Goal: Task Accomplishment & Management: Use online tool/utility

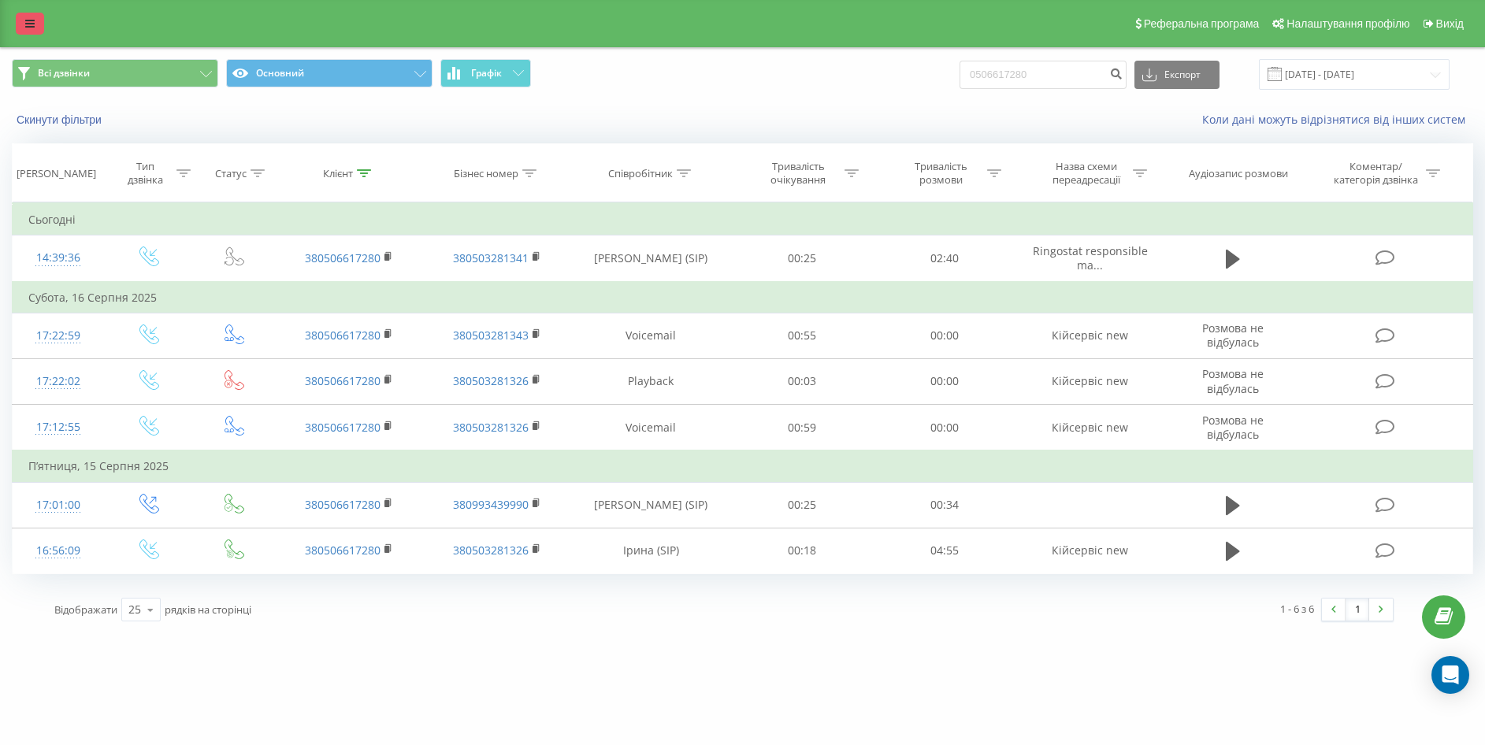
click at [21, 25] on link at bounding box center [30, 24] width 28 height 22
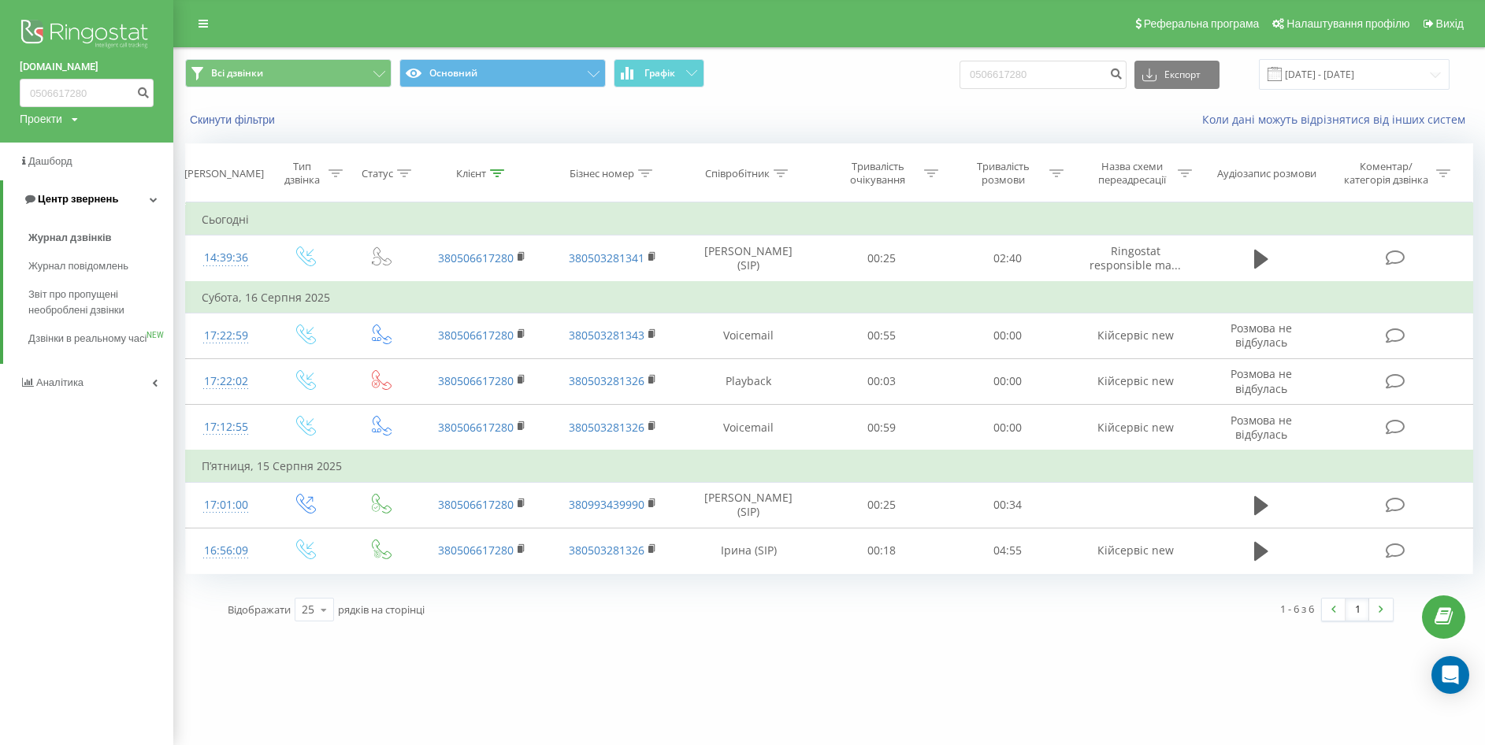
click at [65, 195] on span "Центр звернень" at bounding box center [78, 199] width 80 height 12
click at [65, 195] on span "Центр звернень" at bounding box center [75, 199] width 80 height 12
click at [74, 234] on span "Журнал дзвінків" at bounding box center [70, 238] width 84 height 16
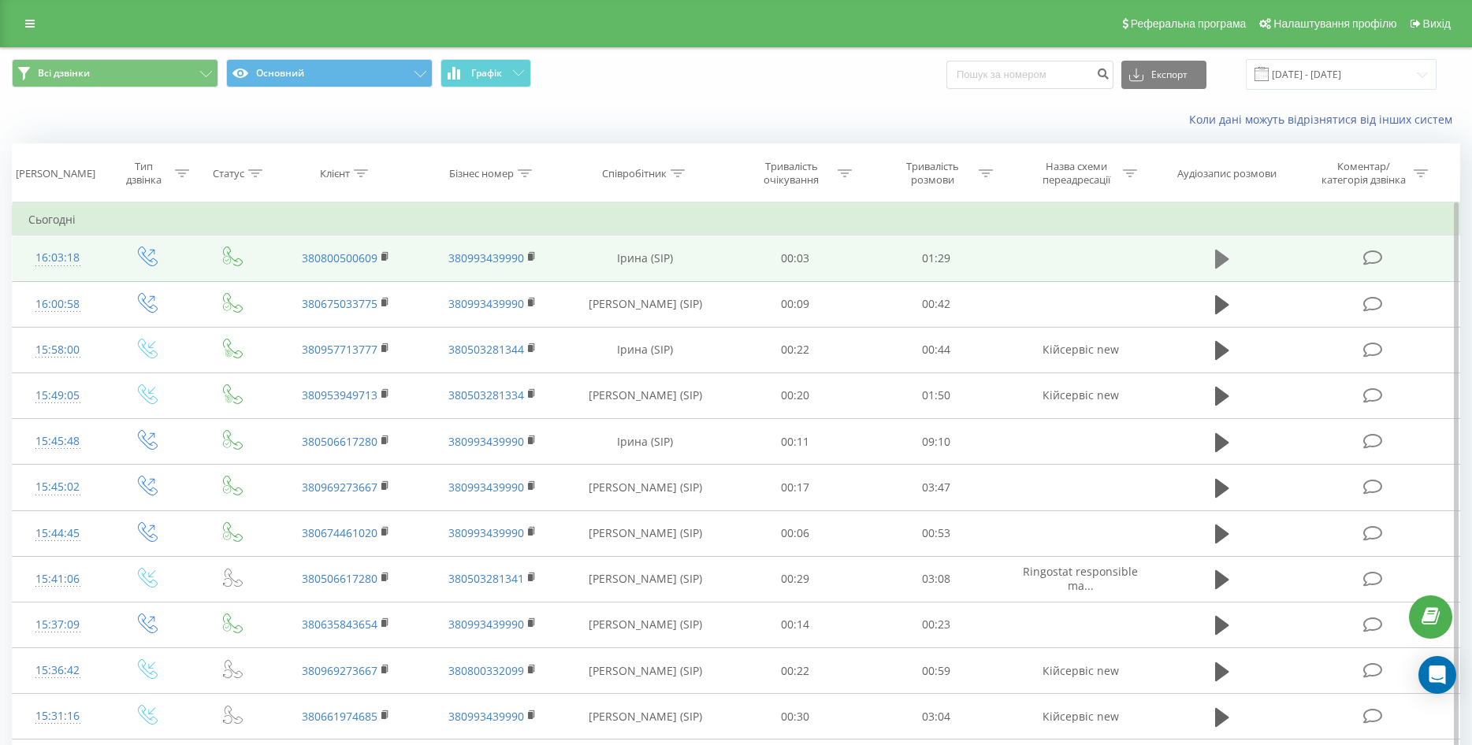
click at [1220, 258] on icon at bounding box center [1222, 259] width 14 height 19
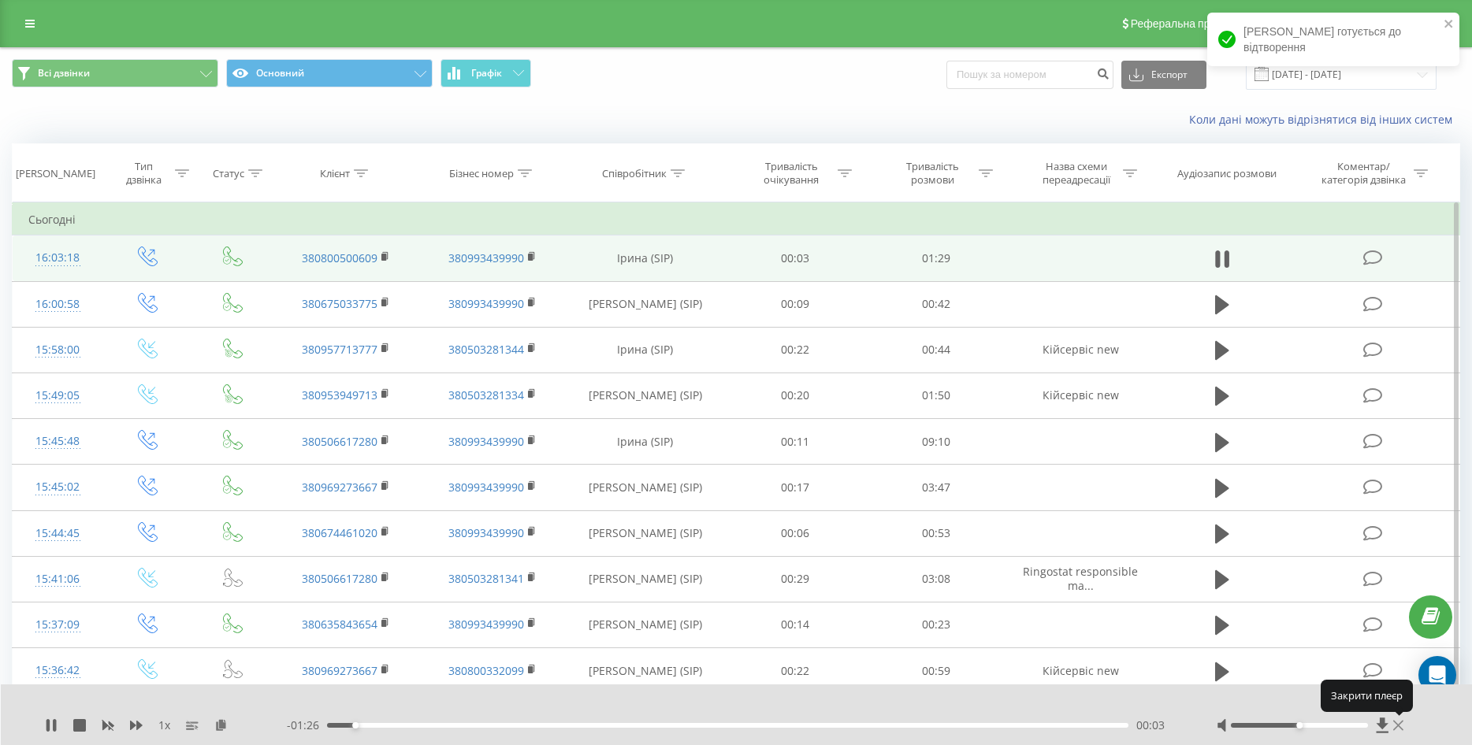
click at [1398, 722] on icon at bounding box center [1398, 725] width 10 height 13
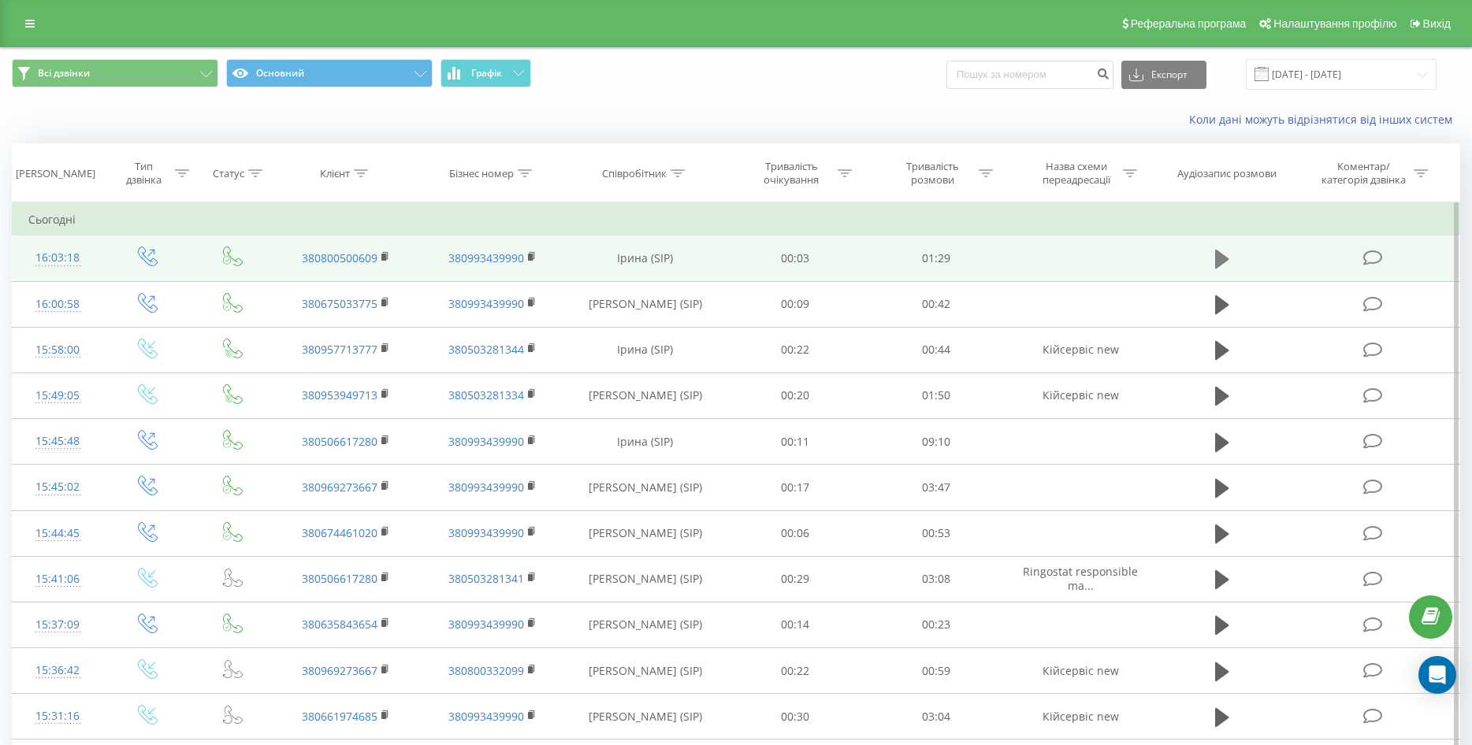
click at [1226, 254] on icon at bounding box center [1222, 259] width 14 height 22
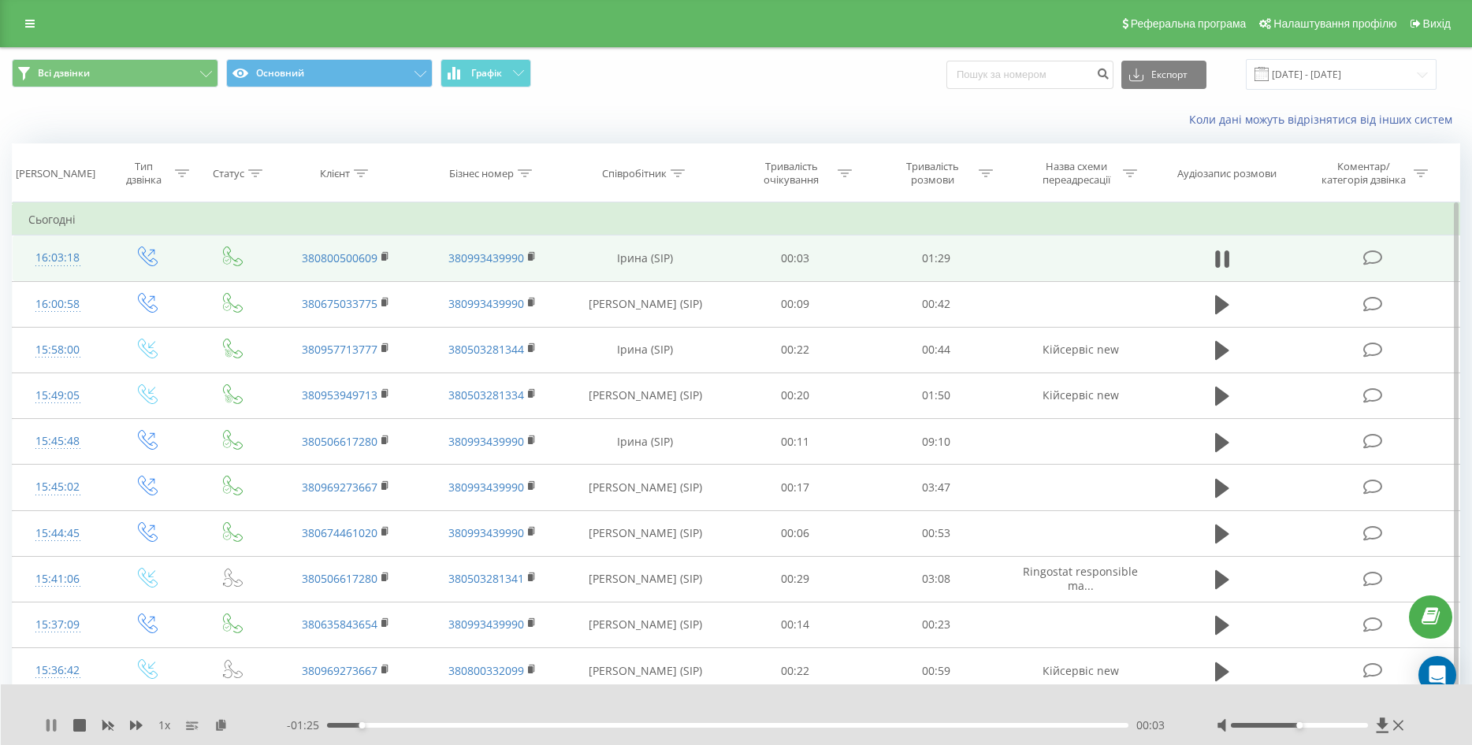
click at [46, 720] on icon at bounding box center [51, 725] width 13 height 13
click at [1380, 723] on icon at bounding box center [1382, 725] width 12 height 15
click at [1382, 722] on icon at bounding box center [1382, 725] width 12 height 15
click at [1380, 727] on icon at bounding box center [1382, 725] width 12 height 15
drag, startPoint x: 1399, startPoint y: 727, endPoint x: 674, endPoint y: 369, distance: 808.6
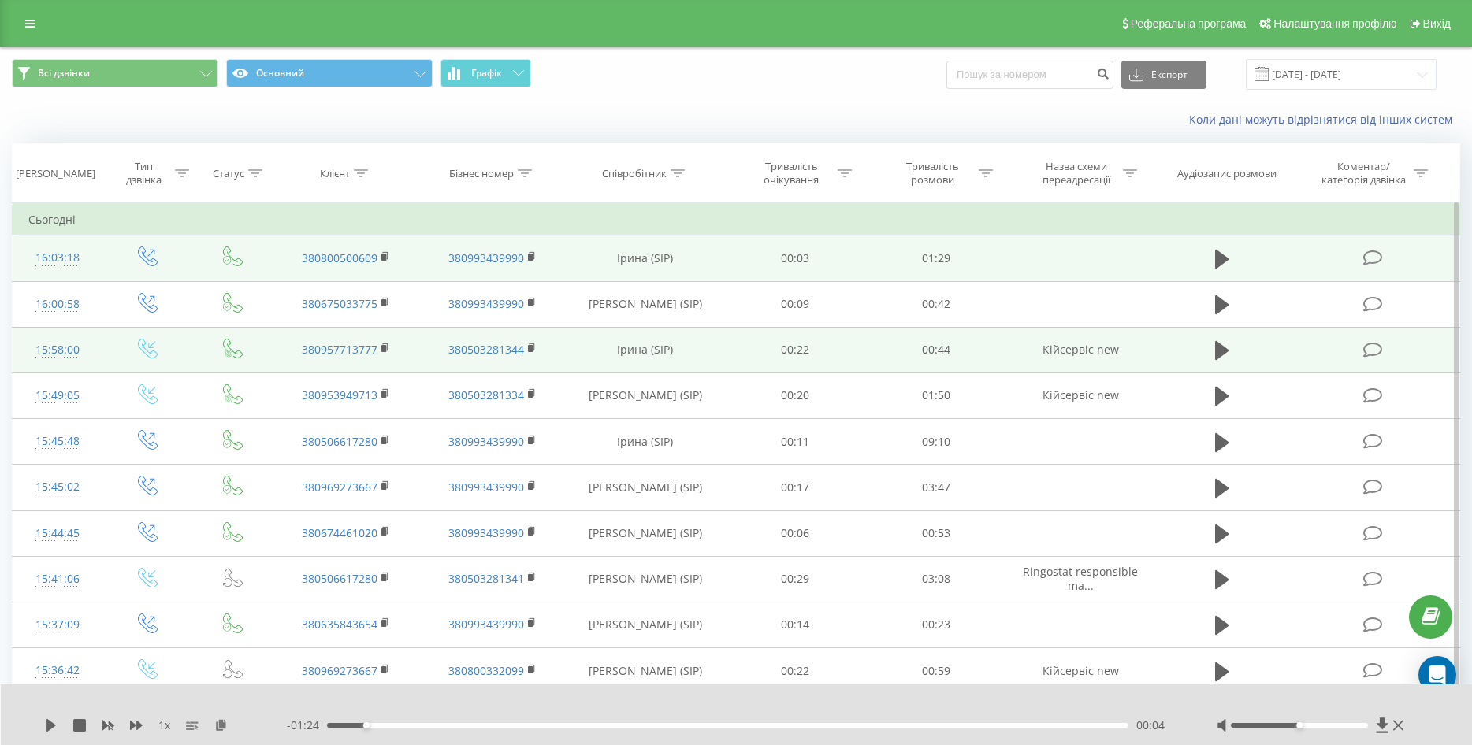
click at [1398, 727] on icon at bounding box center [1398, 725] width 10 height 13
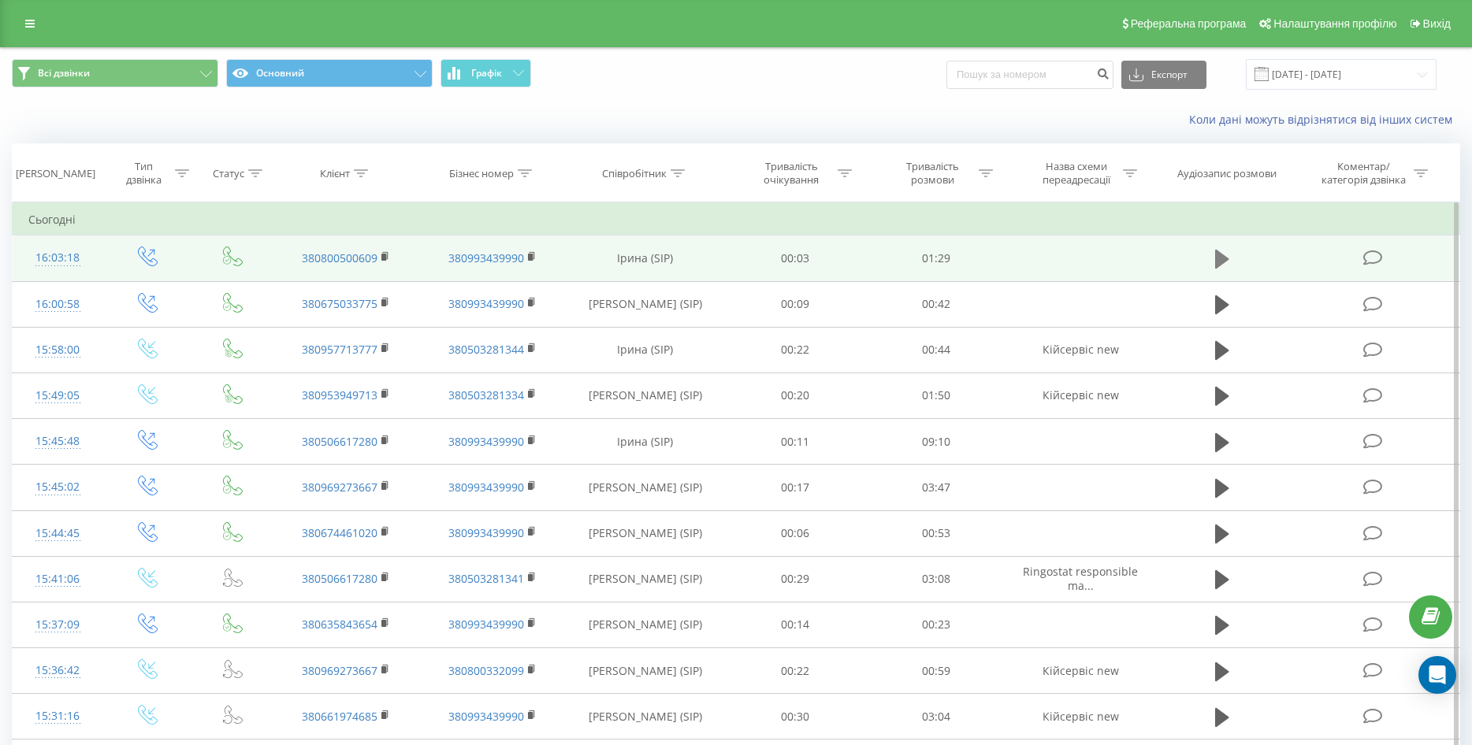
click at [1227, 261] on icon at bounding box center [1222, 259] width 14 height 22
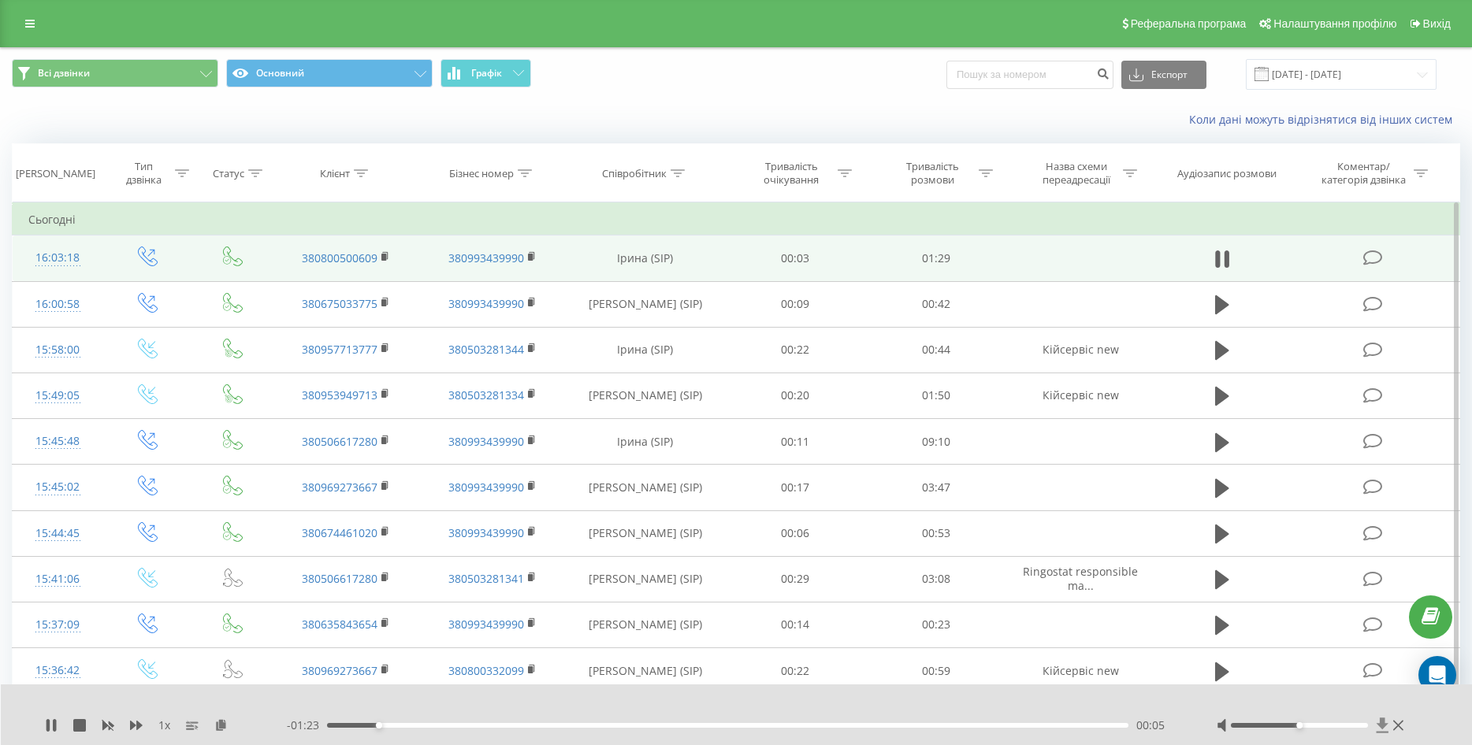
click at [1383, 722] on icon at bounding box center [1382, 725] width 12 height 15
click at [51, 726] on icon at bounding box center [51, 725] width 13 height 13
click at [1384, 722] on icon at bounding box center [1382, 725] width 12 height 15
click at [1381, 730] on icon at bounding box center [1382, 726] width 13 height 16
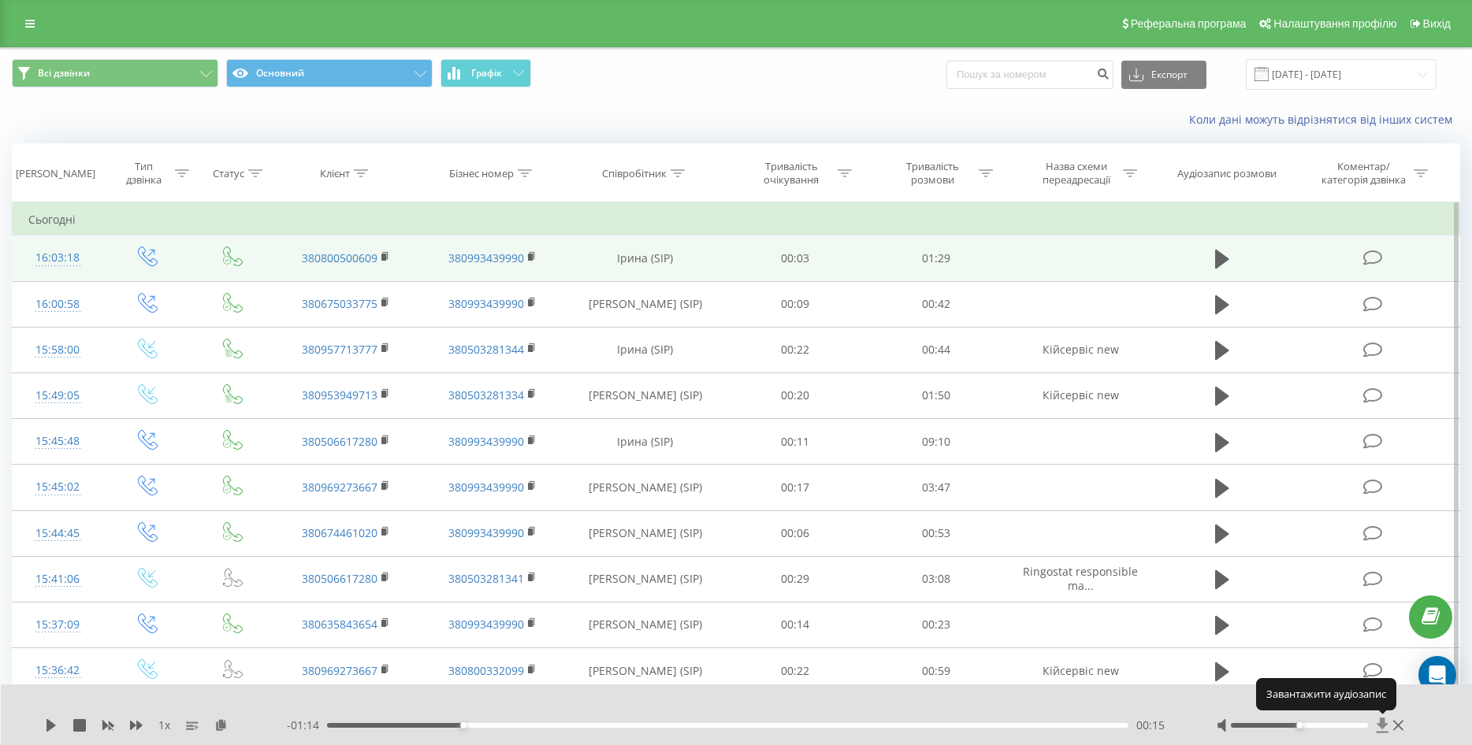
click at [1381, 730] on icon at bounding box center [1382, 726] width 13 height 16
drag, startPoint x: 1381, startPoint y: 730, endPoint x: 1166, endPoint y: 723, distance: 215.2
click at [946, 734] on div "1 x - 01:14 00:15 00:15" at bounding box center [737, 715] width 1472 height 61
click at [1402, 727] on icon at bounding box center [1398, 725] width 10 height 13
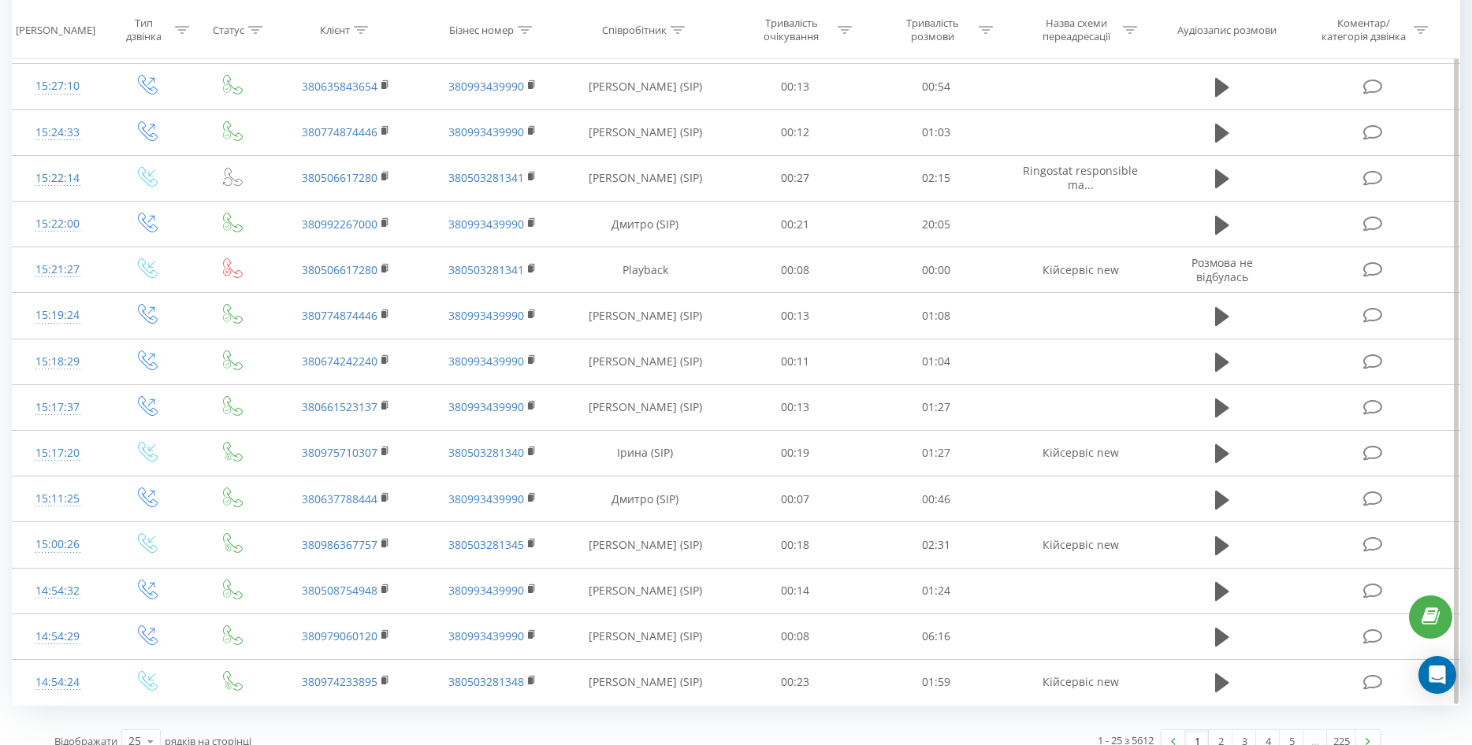
scroll to position [696, 0]
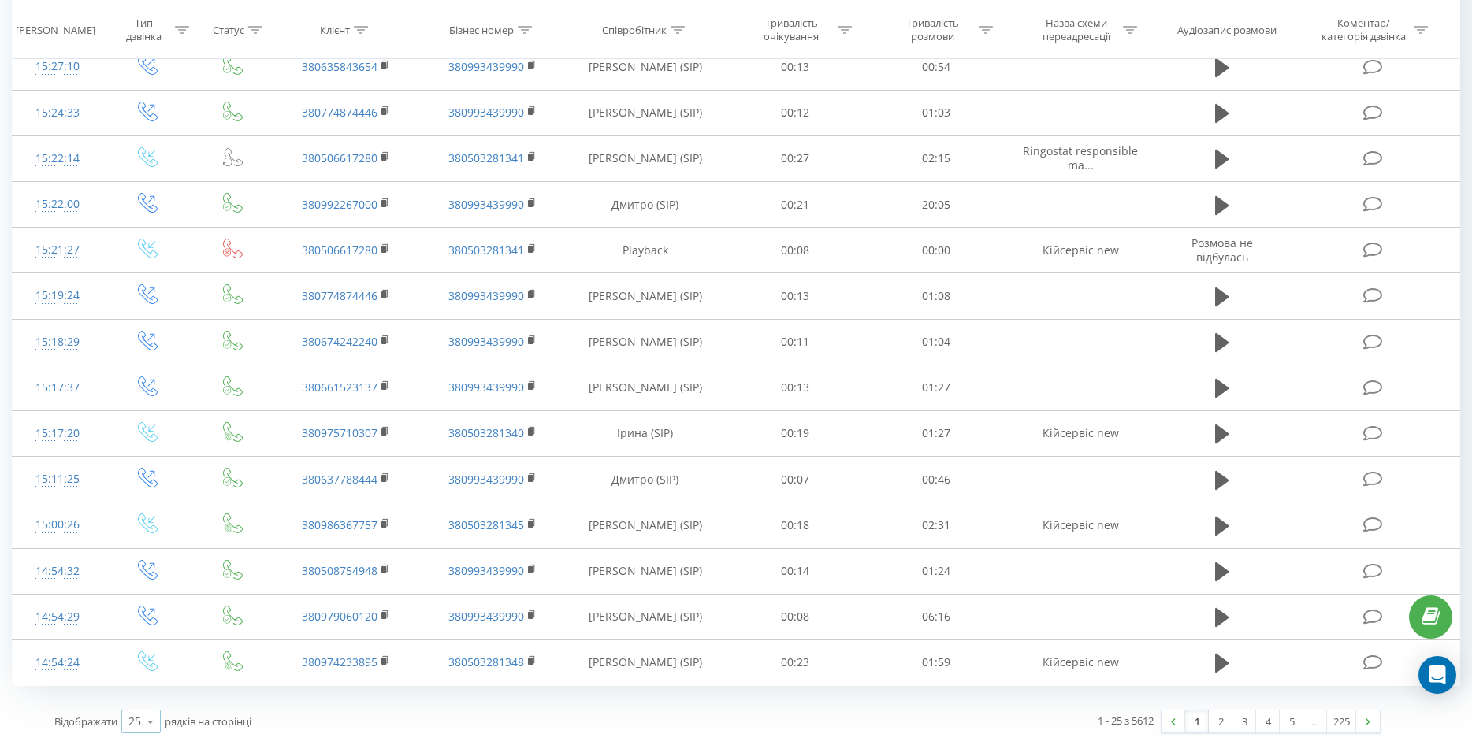
click at [134, 723] on div "25" at bounding box center [134, 722] width 13 height 16
click at [149, 704] on div "100" at bounding box center [141, 699] width 38 height 23
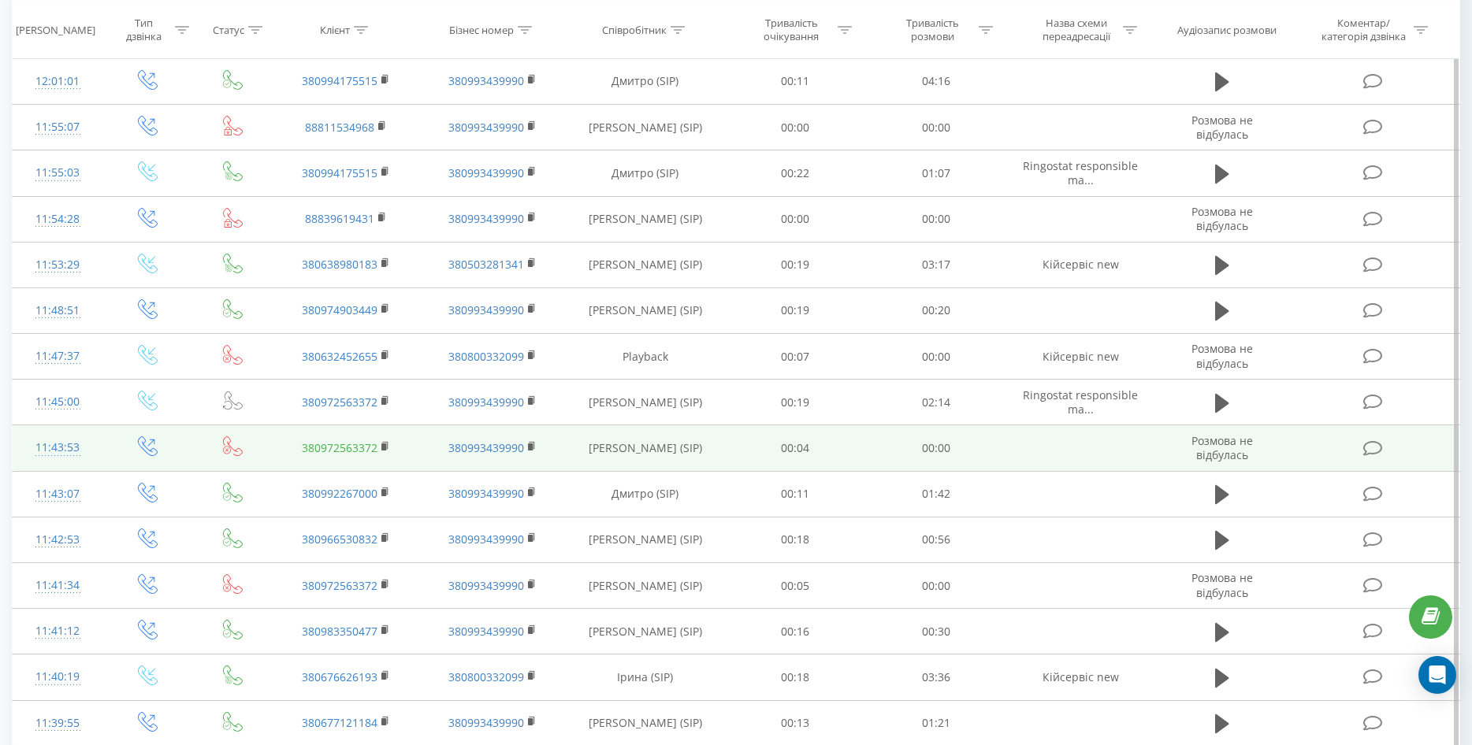
scroll to position [4134, 0]
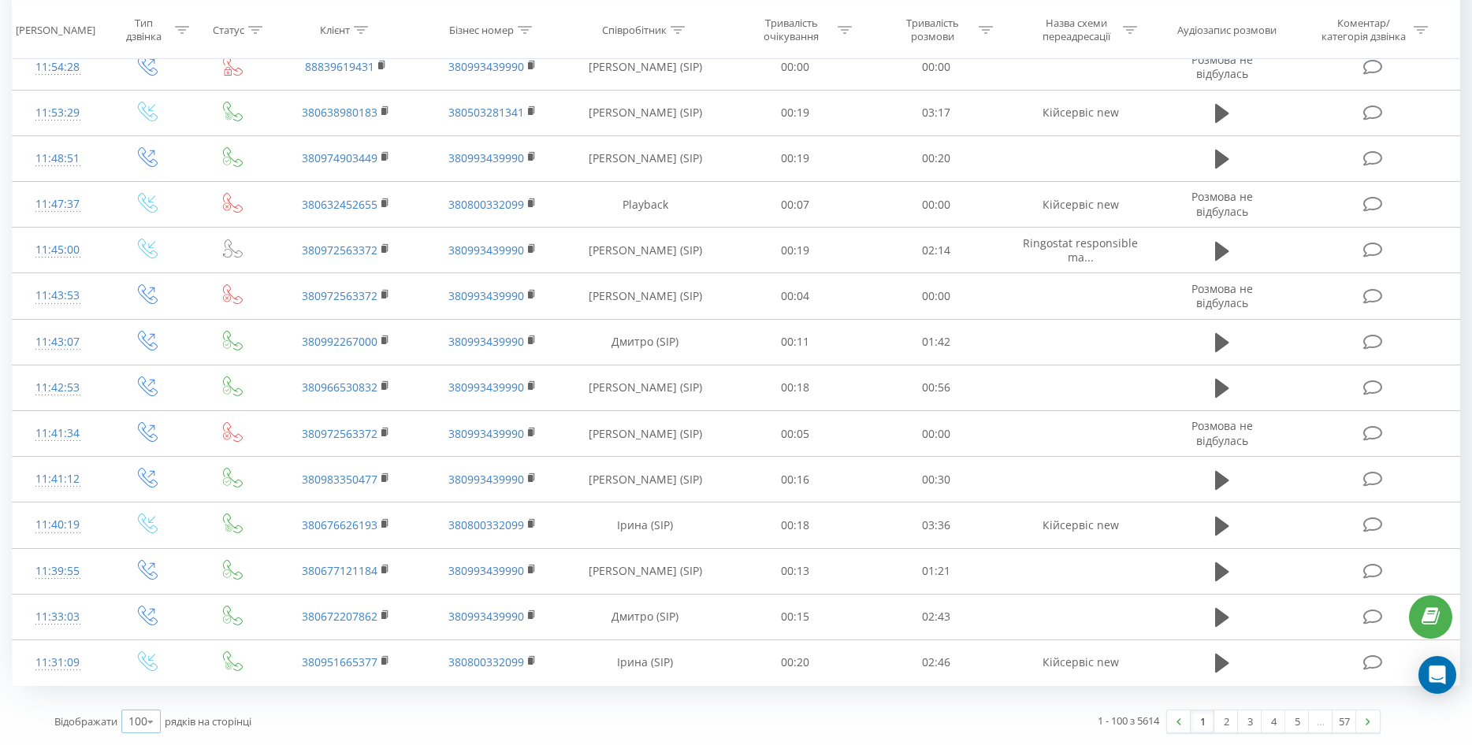
click at [141, 721] on icon at bounding box center [151, 722] width 24 height 31
click at [508, 730] on div "Відображати 100 10 25 50 100 рядків на сторінці" at bounding box center [380, 722] width 674 height 46
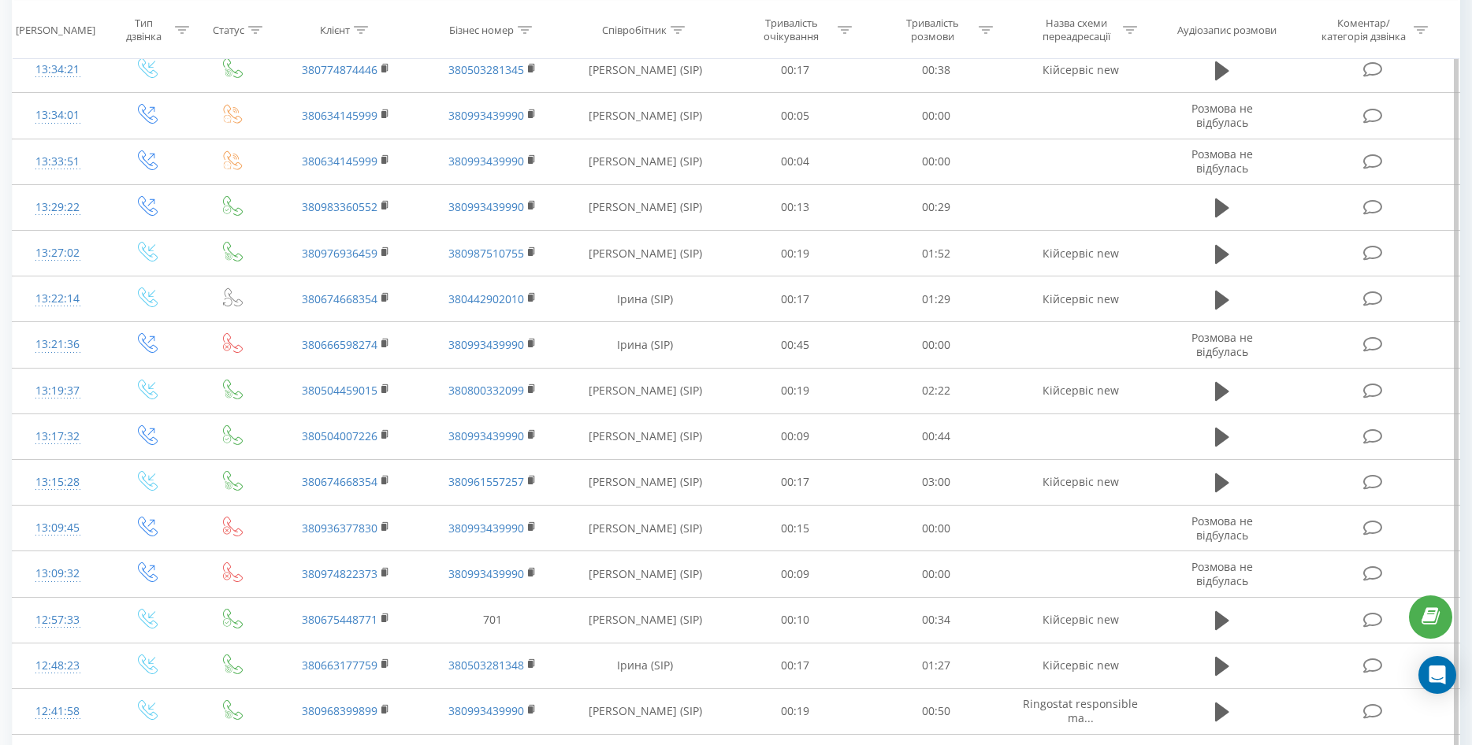
scroll to position [2873, 0]
